Goal: Task Accomplishment & Management: Manage account settings

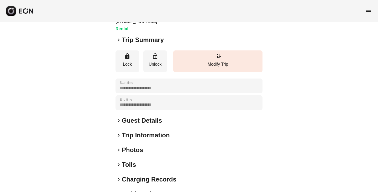
scroll to position [70, 0]
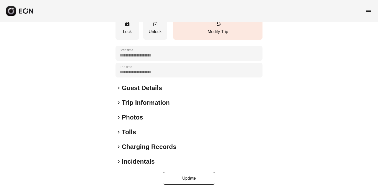
click at [124, 116] on h2 "Photos" at bounding box center [132, 117] width 21 height 8
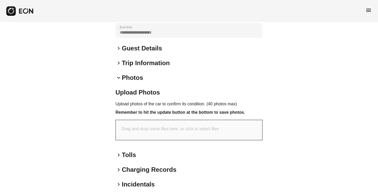
scroll to position [123, 0]
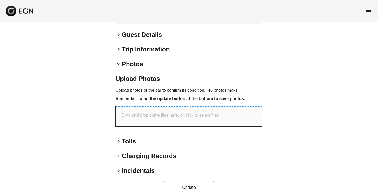
click at [157, 117] on p "Drag and drop some files here, or click to select files" at bounding box center [169, 115] width 97 height 6
type input "**********"
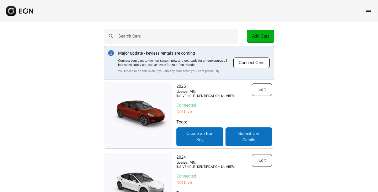
scroll to position [269, 0]
